Goal: Book appointment/travel/reservation

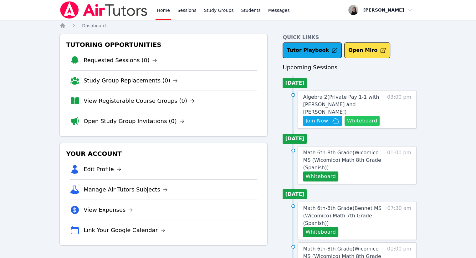
click at [365, 116] on button "Whiteboard" at bounding box center [361, 121] width 35 height 10
click at [187, 11] on link "Sessions" at bounding box center [187, 10] width 22 height 20
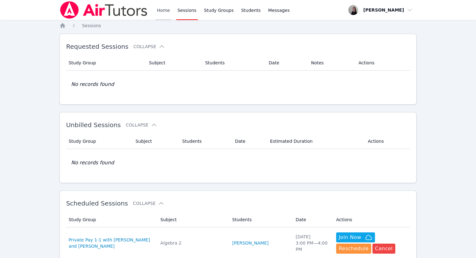
click at [161, 14] on link "Home" at bounding box center [162, 10] width 15 height 20
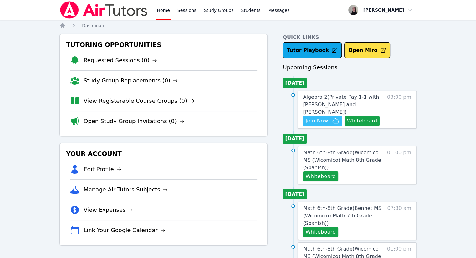
click at [330, 117] on span "Join Now" at bounding box center [322, 121] width 34 height 8
click at [180, 11] on link "Sessions" at bounding box center [187, 10] width 22 height 20
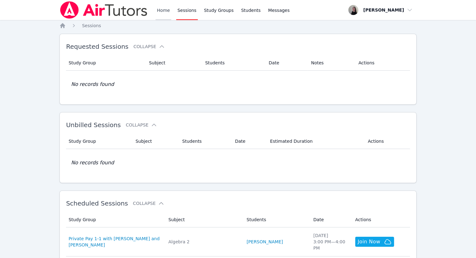
click at [166, 13] on link "Home" at bounding box center [162, 10] width 15 height 20
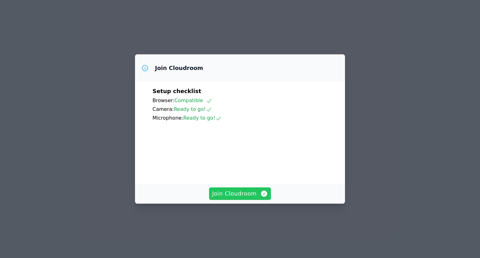
click at [251, 189] on span "Join Cloudroom" at bounding box center [240, 193] width 56 height 9
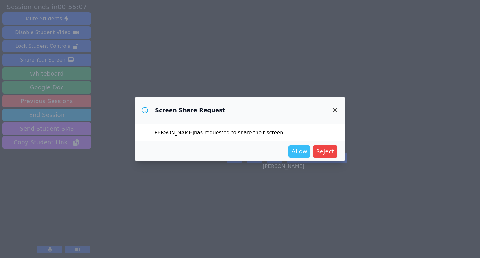
click at [302, 152] on span "Allow" at bounding box center [300, 151] width 16 height 9
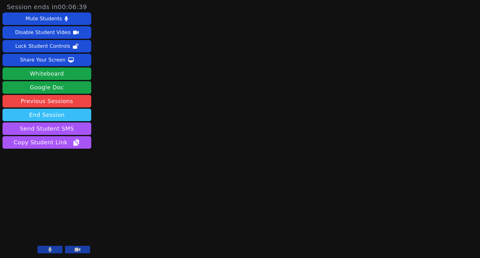
click at [62, 119] on button "End Session" at bounding box center [47, 115] width 89 height 13
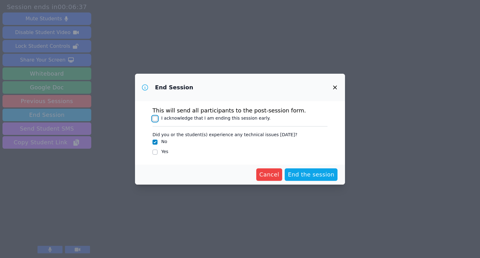
click at [155, 119] on input "I acknowledge that I am ending this session early." at bounding box center [155, 118] width 5 height 5
checkbox input "true"
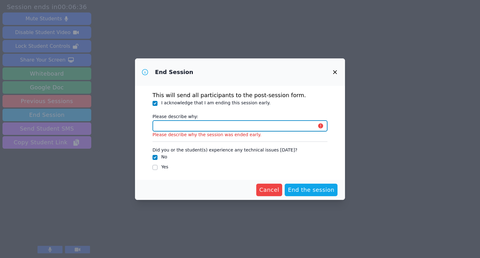
click at [181, 125] on input "Please describe why:" at bounding box center [240, 125] width 175 height 11
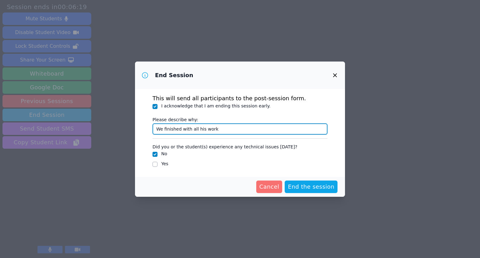
type input "We finished with all his work"
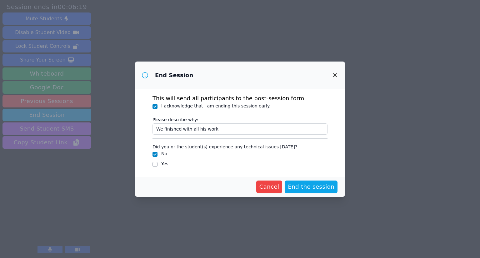
drag, startPoint x: 273, startPoint y: 187, endPoint x: 268, endPoint y: 196, distance: 10.4
click at [273, 187] on span "Cancel" at bounding box center [270, 187] width 20 height 9
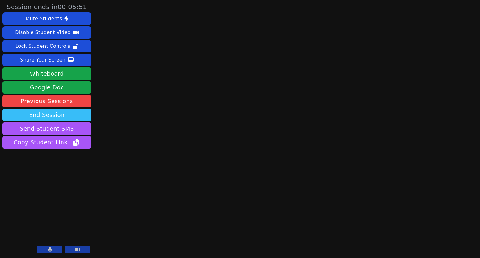
click at [63, 116] on button "End Session" at bounding box center [47, 115] width 89 height 13
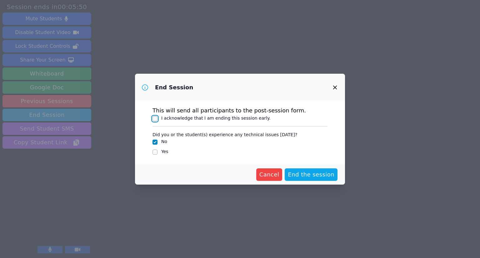
click at [153, 118] on input "I acknowledge that I am ending this session early." at bounding box center [155, 118] width 5 height 5
checkbox input "true"
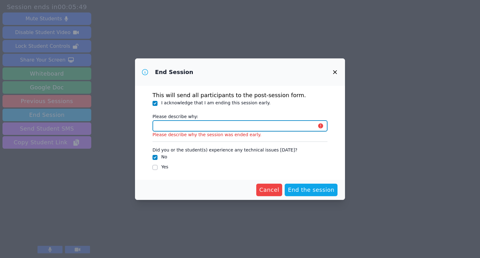
click at [171, 127] on input "Please describe why:" at bounding box center [240, 125] width 175 height 11
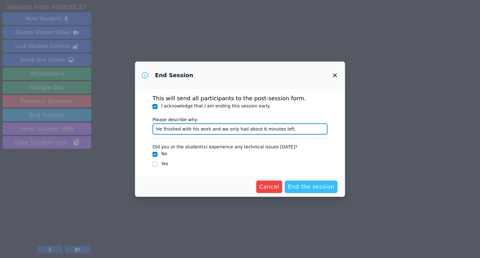
type input "He finished with his work and we only had about 6 minutes left."
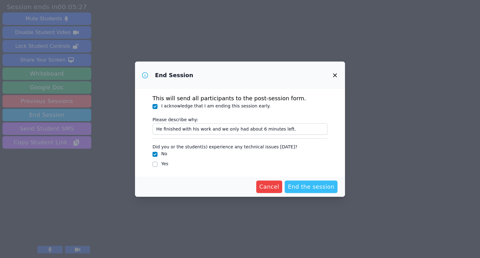
click at [317, 187] on span "End the session" at bounding box center [311, 187] width 47 height 9
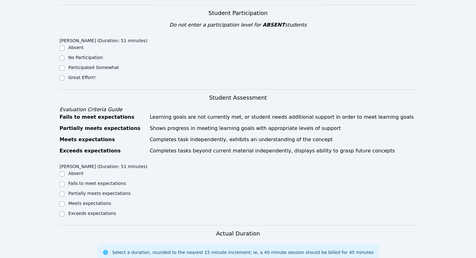
scroll to position [125, 0]
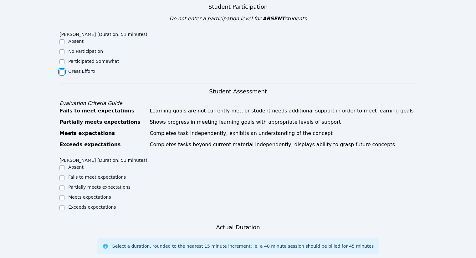
click at [63, 72] on input "Great Effort!" at bounding box center [61, 71] width 5 height 5
checkbox input "true"
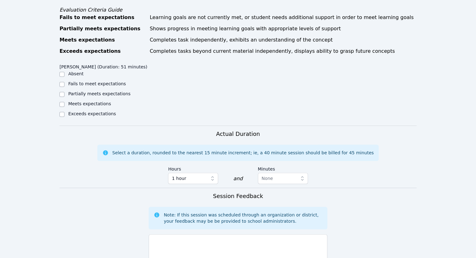
scroll to position [219, 0]
click at [65, 104] on div "Meets expectations" at bounding box center [103, 104] width 89 height 8
click at [61, 106] on input "Meets expectations" at bounding box center [61, 104] width 5 height 5
checkbox input "true"
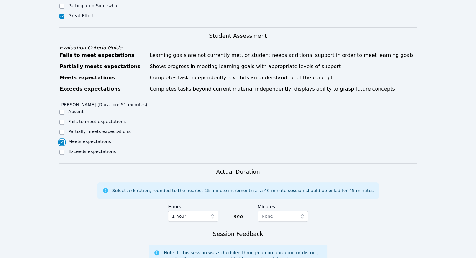
scroll to position [188, 0]
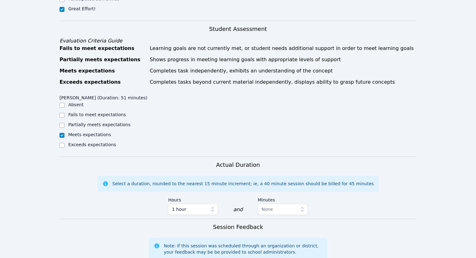
click at [78, 141] on ul "Absent Fails to meet expectations Partially meets expectations Meets expectatio…" at bounding box center [103, 126] width 89 height 48
click at [76, 142] on label "Exceeds expectations" at bounding box center [92, 144] width 48 height 5
click at [64, 143] on input "Exceeds expectations" at bounding box center [61, 145] width 5 height 5
checkbox input "true"
checkbox input "false"
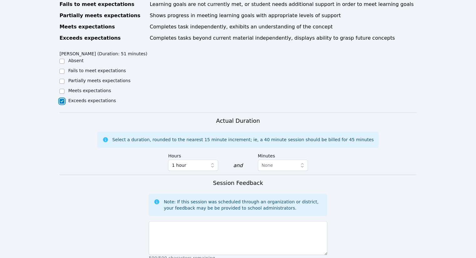
scroll to position [281, 0]
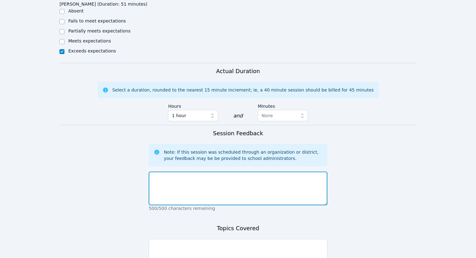
click at [196, 187] on textarea at bounding box center [238, 189] width 178 height 34
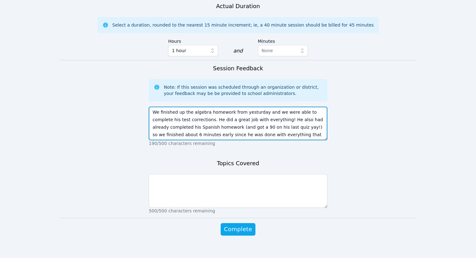
scroll to position [354, 0]
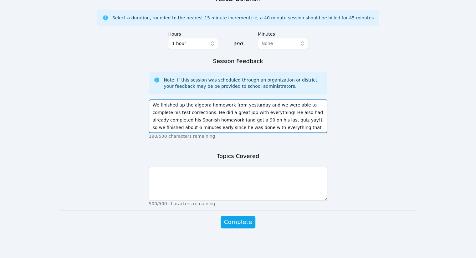
type textarea "We finished up the algebra homework from yesturday and we were able to complete…"
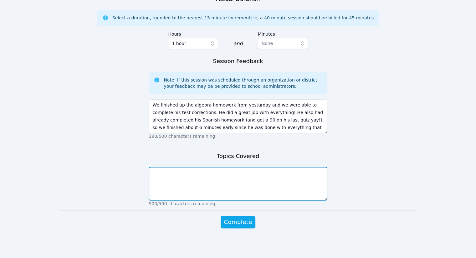
click at [215, 184] on textarea at bounding box center [238, 184] width 178 height 34
type textarea "A"
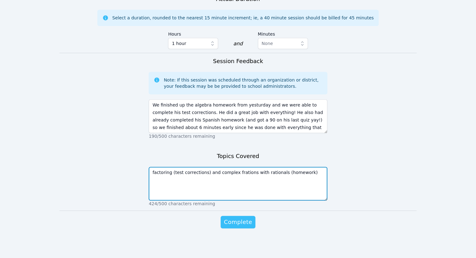
type textarea "factoring (test corrections) and complex frations with rationals (homework)"
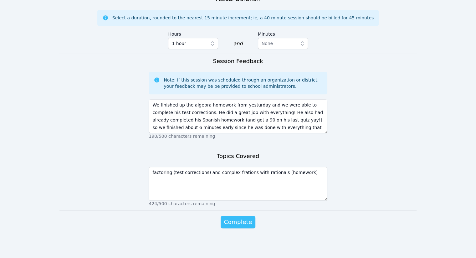
click at [247, 218] on span "Complete" at bounding box center [238, 222] width 28 height 9
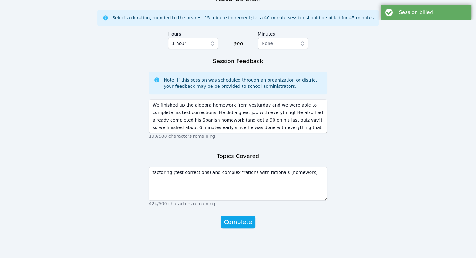
scroll to position [0, 0]
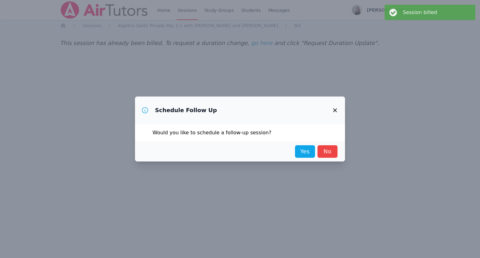
click at [304, 148] on link "Yes" at bounding box center [305, 151] width 20 height 13
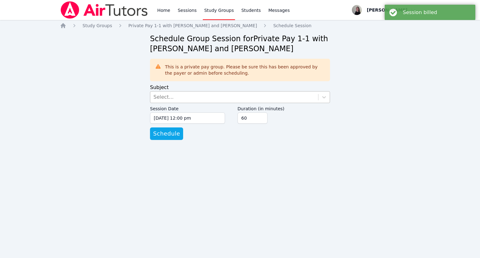
click at [185, 98] on div "Select..." at bounding box center [234, 97] width 168 height 11
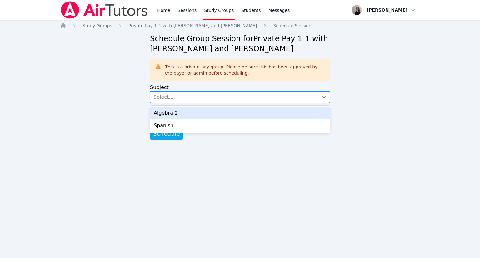
click at [184, 113] on div "Algebra 2" at bounding box center [240, 113] width 180 height 13
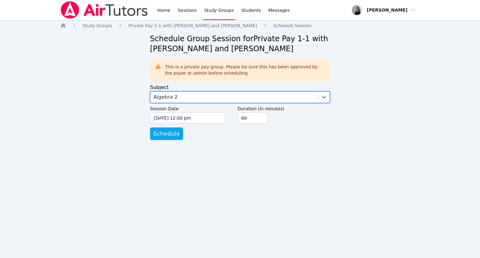
click at [196, 95] on div "Algebra 2" at bounding box center [234, 97] width 168 height 11
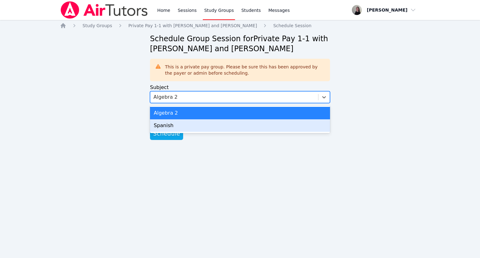
click at [186, 124] on div "Spanish" at bounding box center [240, 125] width 180 height 13
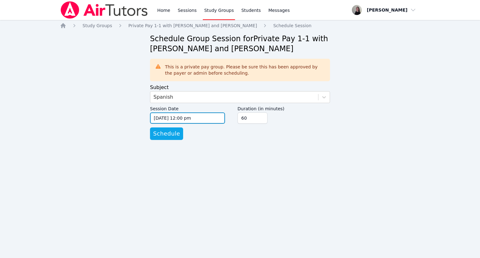
click at [187, 120] on input "09/17/2025 12:00 pm" at bounding box center [187, 118] width 75 height 11
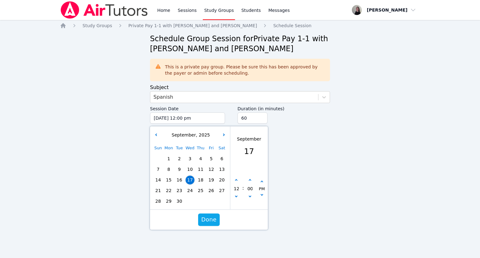
click at [178, 194] on span "23" at bounding box center [179, 190] width 9 height 9
click at [238, 195] on button "button" at bounding box center [236, 197] width 6 height 6
type input "09/23/2025 11:00 am"
type input "11"
click at [238, 195] on button "button" at bounding box center [236, 197] width 6 height 6
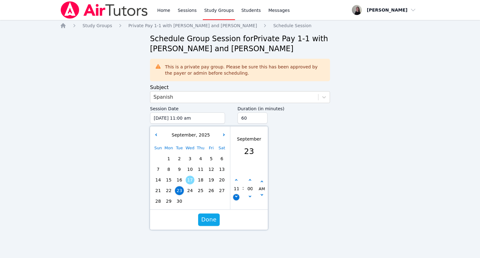
type input "09/23/2025 10:00 am"
type input "10"
click at [238, 195] on button "button" at bounding box center [236, 197] width 6 height 6
type input "09/23/2025 09:00 am"
type input "09"
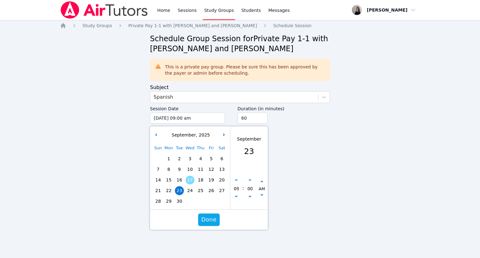
drag, startPoint x: 238, startPoint y: 195, endPoint x: 237, endPoint y: 184, distance: 10.7
click at [238, 194] on div "09" at bounding box center [236, 189] width 12 height 23
click at [234, 197] on button "button" at bounding box center [236, 197] width 6 height 6
type input "09/23/2025 08:00 am"
type input "08"
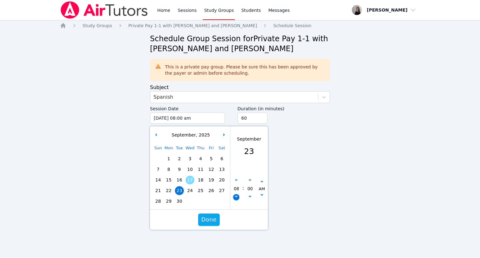
click at [234, 197] on button "button" at bounding box center [236, 197] width 6 height 6
type input "09/23/2025 07:00 am"
type input "07"
click at [234, 197] on button "button" at bounding box center [236, 197] width 6 height 6
type input "09/23/2025 06:00 am"
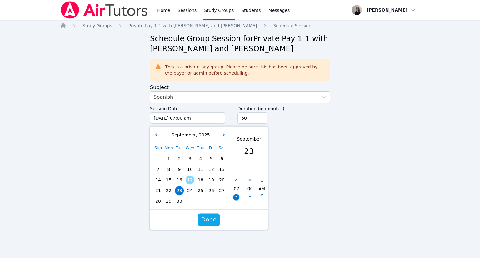
type input "06"
click at [234, 197] on button "button" at bounding box center [236, 197] width 6 height 6
type input "09/23/2025 05:00 am"
type input "05"
click at [247, 196] on button "button" at bounding box center [250, 197] width 6 height 6
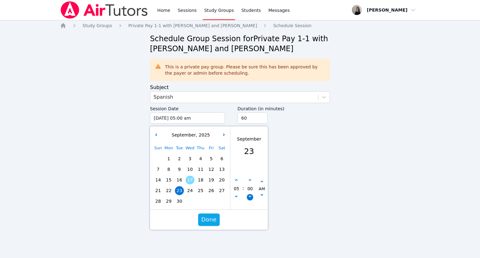
type input "09/23/2025 04:55 am"
type input "04"
type input "55"
click at [250, 181] on button "button" at bounding box center [250, 181] width 6 height 6
type input "09/23/2025 05:00 am"
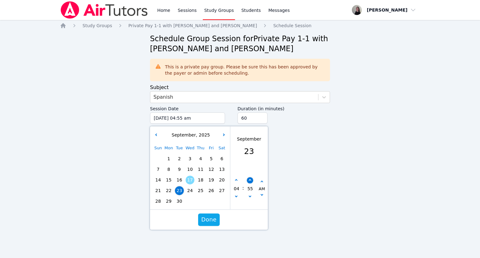
type input "05"
type input "00"
click at [250, 181] on icon "button" at bounding box center [250, 180] width 3 height 3
type input "09/23/2025 05:05 am"
type input "05"
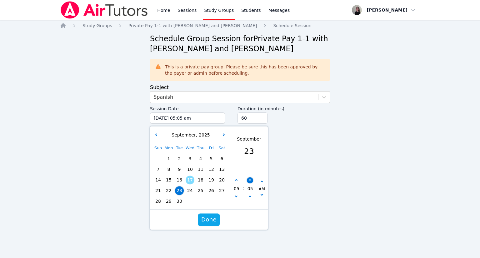
click at [250, 181] on icon "button" at bounding box center [250, 180] width 3 height 3
type input "09/23/2025 05:10 am"
type input "10"
click at [250, 181] on icon "button" at bounding box center [250, 180] width 3 height 3
type input "09/23/2025 05:15 am"
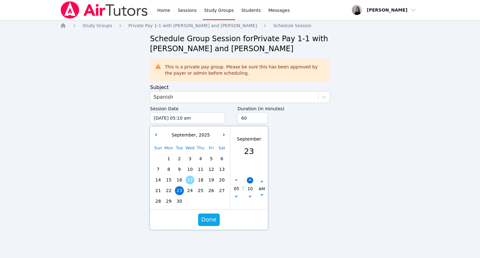
type input "15"
click at [250, 181] on icon "button" at bounding box center [250, 180] width 3 height 3
type input "09/23/2025 05:20 am"
type input "20"
click at [250, 181] on icon "button" at bounding box center [250, 180] width 3 height 3
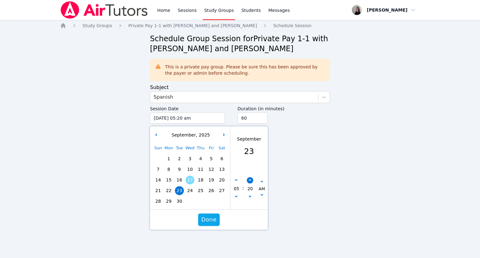
type input "09/23/2025 05:25 am"
type input "25"
click at [250, 181] on icon "button" at bounding box center [250, 180] width 3 height 3
type input "09/23/2025 05:30 am"
type input "30"
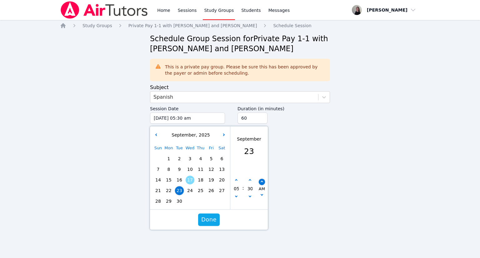
click at [260, 183] on button "button" at bounding box center [262, 182] width 6 height 6
type input "09/23/2025 05:30 pm"
click at [210, 223] on span "Done" at bounding box center [208, 219] width 15 height 9
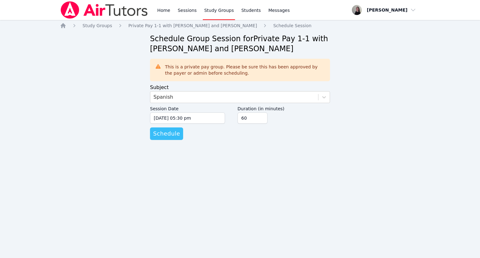
click at [164, 137] on span "Schedule" at bounding box center [166, 133] width 27 height 9
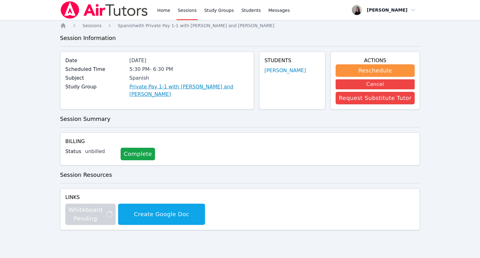
click at [155, 87] on link "Private Pay 1-1 with [PERSON_NAME] and [PERSON_NAME]" at bounding box center [188, 90] width 119 height 15
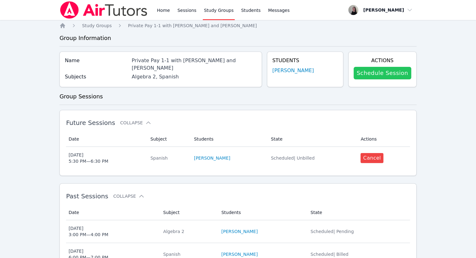
click at [383, 72] on link "Schedule Session" at bounding box center [382, 73] width 58 height 13
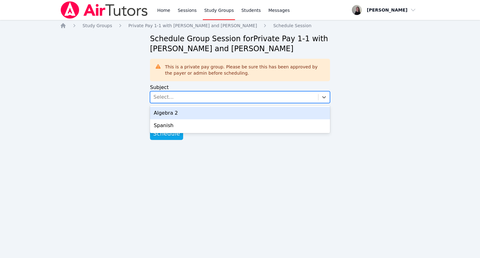
click at [186, 95] on div "Select..." at bounding box center [234, 97] width 168 height 11
click at [175, 113] on div "Algebra 2" at bounding box center [240, 113] width 180 height 13
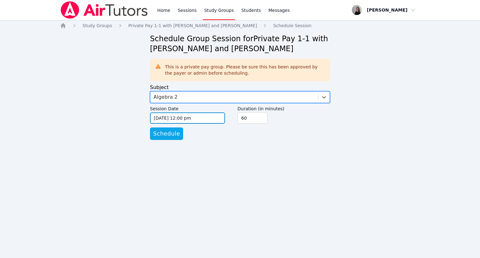
click at [174, 117] on input "09/17/2025 12:00 pm" at bounding box center [187, 118] width 75 height 11
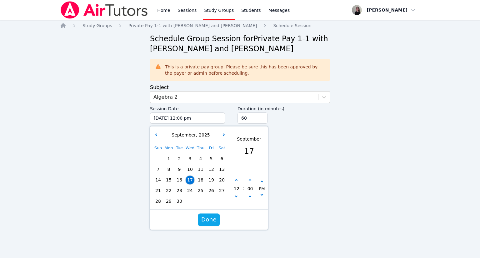
drag, startPoint x: 193, startPoint y: 190, endPoint x: 229, endPoint y: 159, distance: 47.0
click at [193, 190] on span "24" at bounding box center [190, 190] width 9 height 9
click at [237, 182] on button "button" at bounding box center [236, 181] width 6 height 6
type input "09/24/2025 01:00 pm"
type input "01"
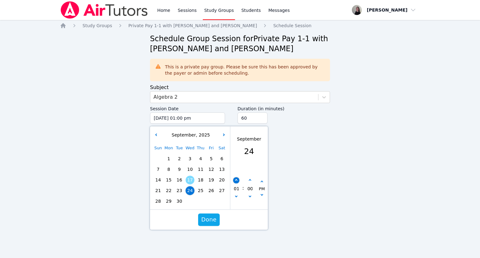
click at [237, 182] on button "button" at bounding box center [236, 181] width 6 height 6
type input "09/24/2025 02:00 pm"
type input "02"
click at [238, 182] on button "button" at bounding box center [236, 181] width 6 height 6
type input "09/24/2025 03:00 pm"
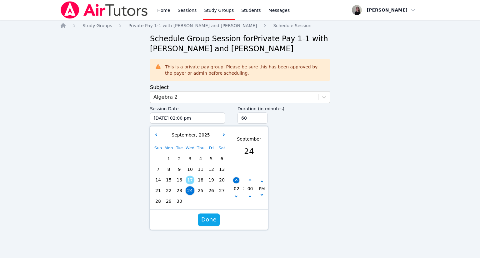
type input "03"
click at [210, 218] on span "Done" at bounding box center [208, 219] width 15 height 9
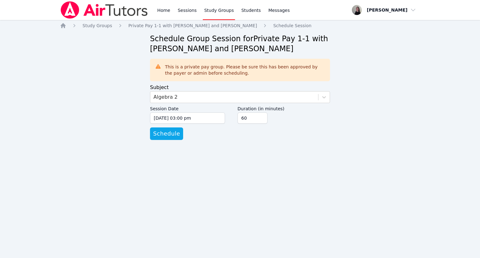
drag, startPoint x: 275, startPoint y: 182, endPoint x: 261, endPoint y: 183, distance: 14.4
click at [273, 182] on div "Home Sessions Study Groups Students Messages Open user menu Kendra Byrd Open ma…" at bounding box center [240, 129] width 480 height 258
click at [166, 135] on span "Schedule" at bounding box center [166, 133] width 27 height 9
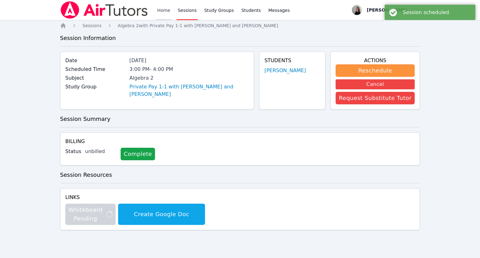
click at [162, 12] on link "Home" at bounding box center [163, 10] width 15 height 20
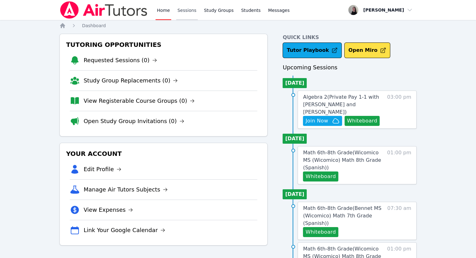
click at [188, 8] on link "Sessions" at bounding box center [187, 10] width 22 height 20
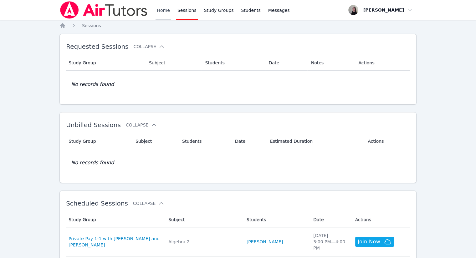
click at [168, 11] on link "Home" at bounding box center [162, 10] width 15 height 20
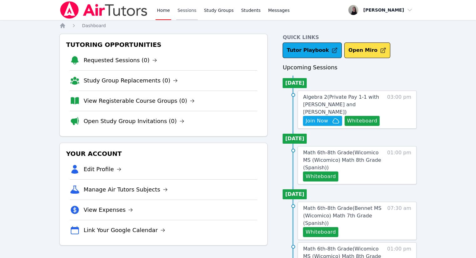
click at [178, 11] on link "Sessions" at bounding box center [187, 10] width 22 height 20
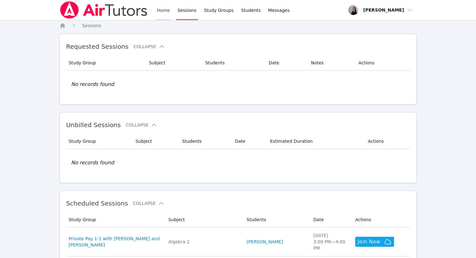
click at [158, 13] on link "Home" at bounding box center [162, 10] width 15 height 20
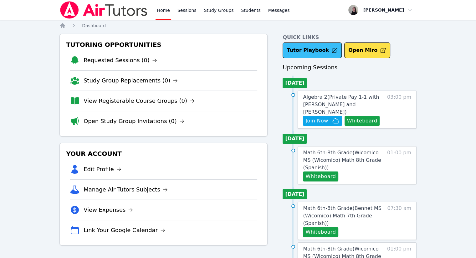
click at [305, 50] on link "Tutor Playbook" at bounding box center [311, 51] width 59 height 16
